Goal: Information Seeking & Learning: Learn about a topic

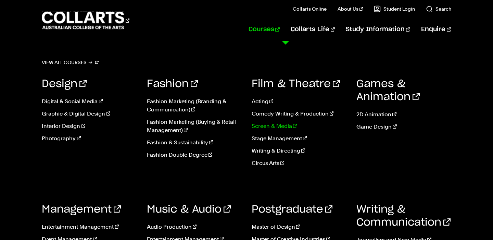
click at [274, 127] on link "Screen & Media" at bounding box center [299, 126] width 95 height 8
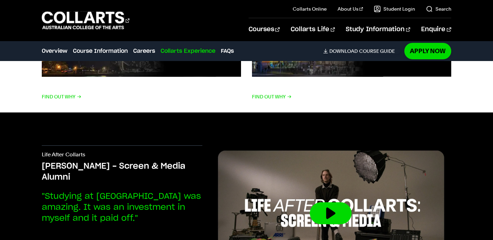
scroll to position [1344, 0]
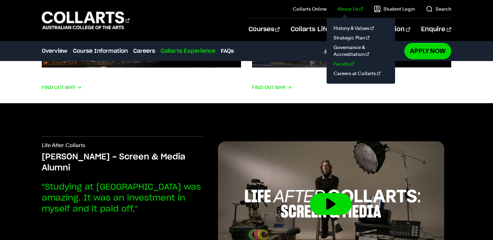
click at [341, 64] on link "Faculty" at bounding box center [361, 64] width 58 height 10
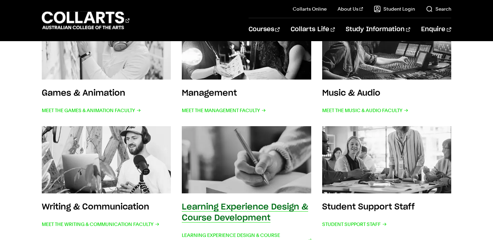
scroll to position [293, 0]
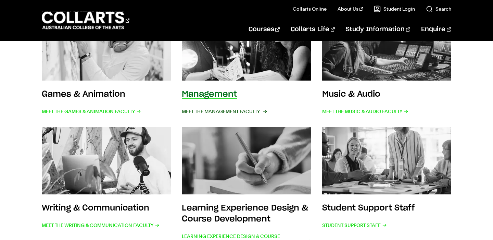
click at [217, 112] on span "Meet the Management Faculty" at bounding box center [224, 112] width 84 height 10
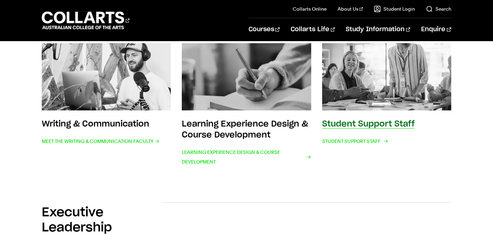
scroll to position [374, 0]
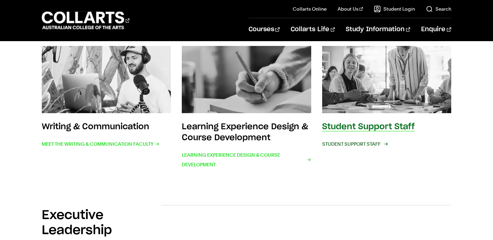
click at [351, 141] on span "Student Support Staff" at bounding box center [354, 144] width 65 height 10
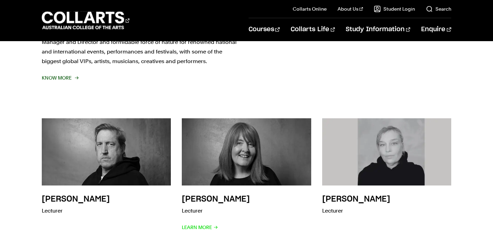
scroll to position [1113, 0]
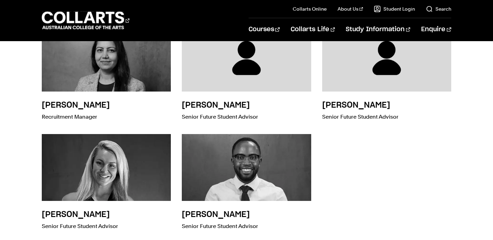
scroll to position [1752, 0]
